Goal: Task Accomplishment & Management: Manage account settings

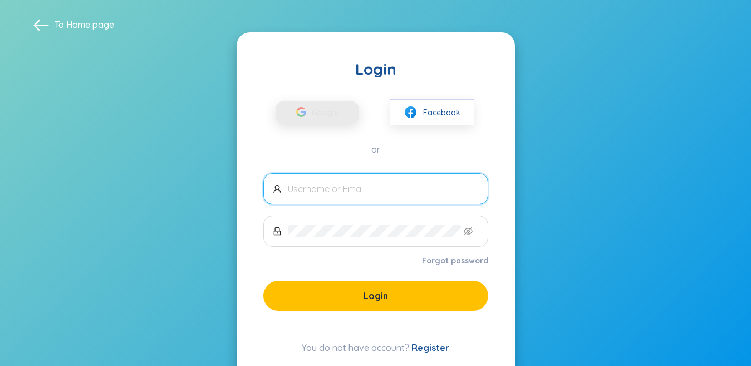
drag, startPoint x: 0, startPoint y: 0, endPoint x: 326, endPoint y: 114, distance: 345.8
click at [326, 114] on span "Google" at bounding box center [328, 112] width 32 height 23
click at [332, 107] on span "Google" at bounding box center [328, 112] width 32 height 23
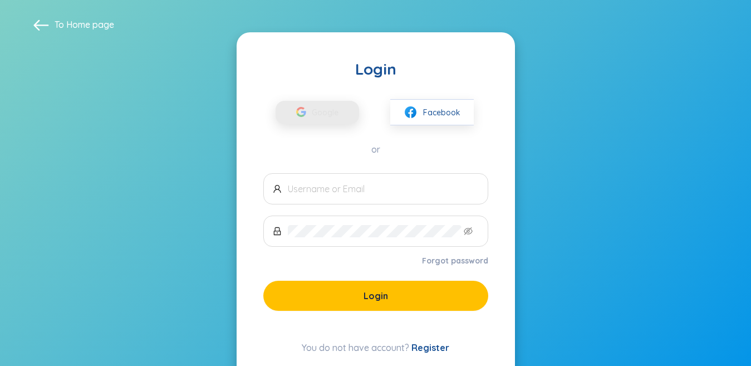
click at [332, 107] on span "Google" at bounding box center [328, 112] width 32 height 23
click at [333, 108] on span "Google" at bounding box center [328, 112] width 32 height 23
click at [334, 109] on span "Google" at bounding box center [328, 112] width 32 height 23
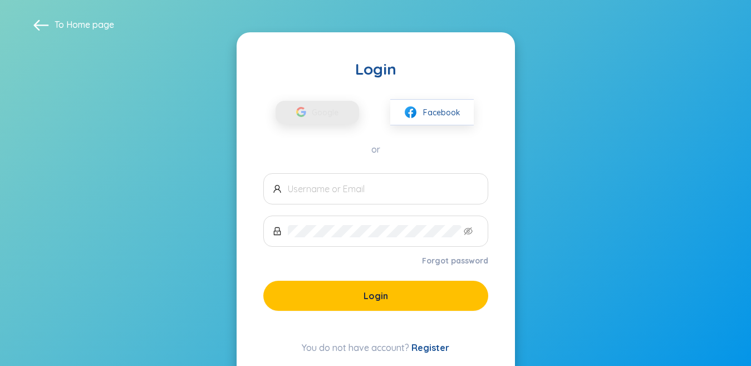
click at [334, 109] on span "Google" at bounding box center [328, 112] width 32 height 23
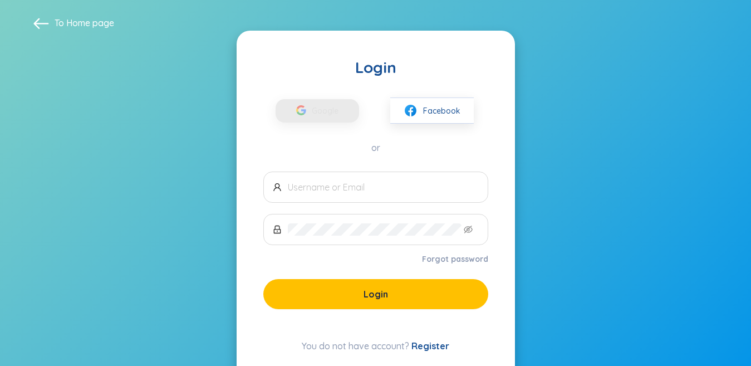
scroll to position [32, 0]
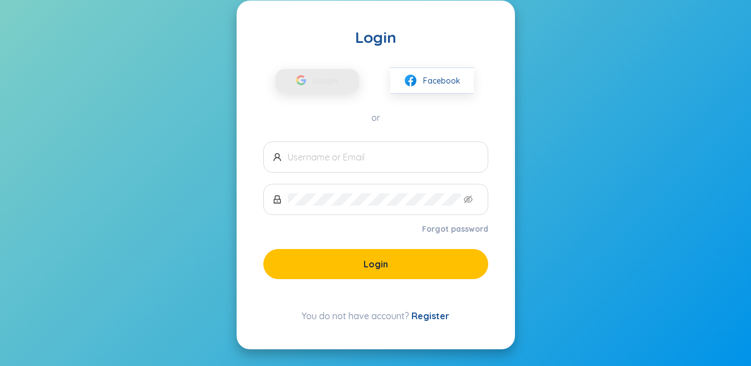
click at [321, 77] on span "Google" at bounding box center [328, 80] width 32 height 23
click at [303, 86] on div "button" at bounding box center [301, 82] width 21 height 25
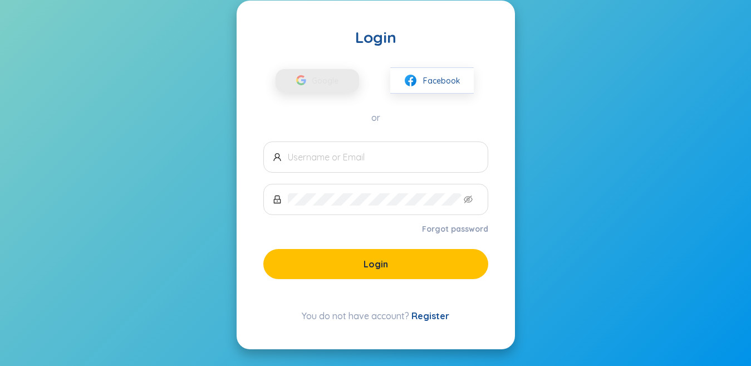
click at [303, 86] on div "button" at bounding box center [301, 82] width 21 height 25
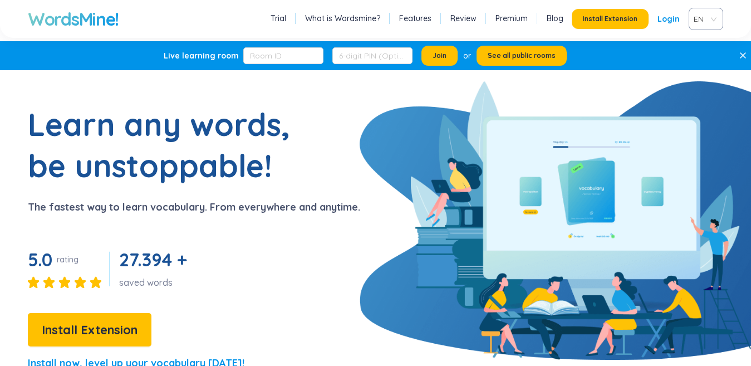
click at [662, 17] on link "Login" at bounding box center [669, 19] width 22 height 20
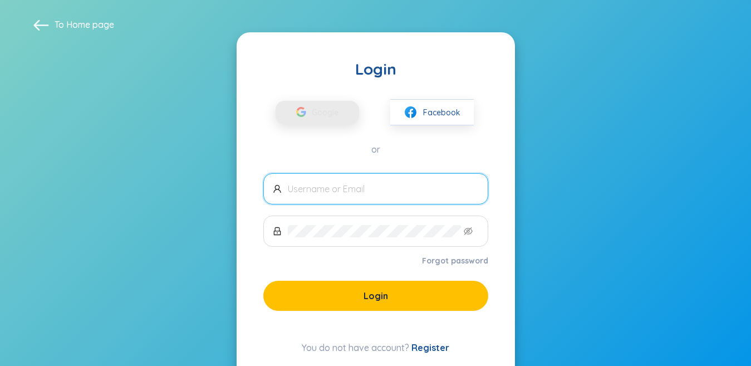
click at [334, 114] on span "Google" at bounding box center [328, 112] width 32 height 23
click at [310, 192] on input "text" at bounding box center [383, 189] width 191 height 12
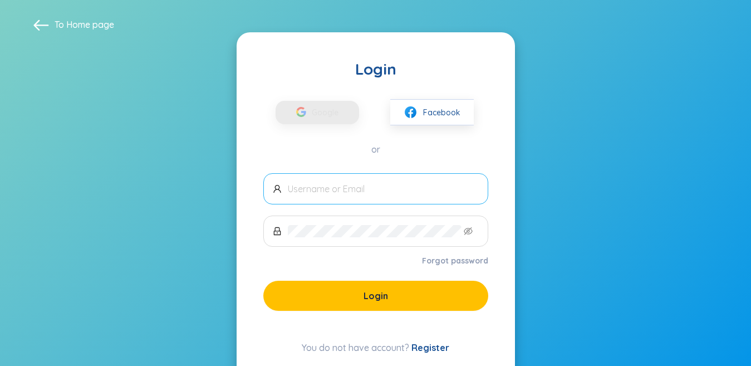
click at [417, 197] on span at bounding box center [375, 188] width 225 height 31
click at [400, 190] on input "text" at bounding box center [383, 189] width 191 height 12
click at [384, 188] on input "[EMAIL_ADDRESS]com" at bounding box center [383, 189] width 191 height 12
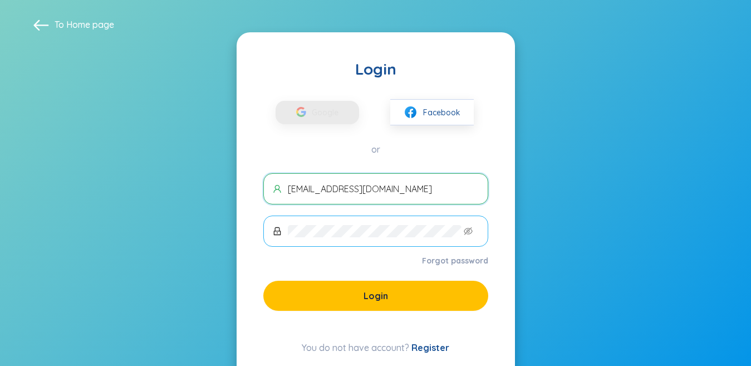
type input "[EMAIL_ADDRESS][DOMAIN_NAME]"
click at [464, 231] on icon "eye-invisible" at bounding box center [468, 231] width 9 height 9
click at [462, 231] on span at bounding box center [375, 231] width 225 height 31
